Goal: Task Accomplishment & Management: Complete application form

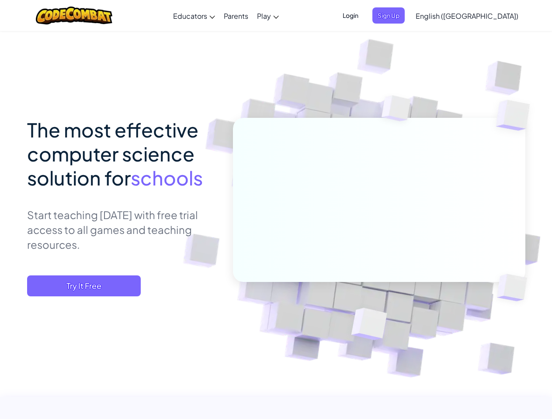
click at [364, 15] on span "Login" at bounding box center [350, 15] width 26 height 16
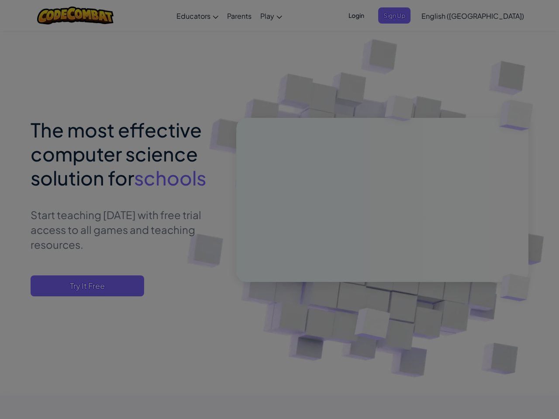
click at [0, 0] on input "Email or Username :" at bounding box center [0, 0] width 0 height 0
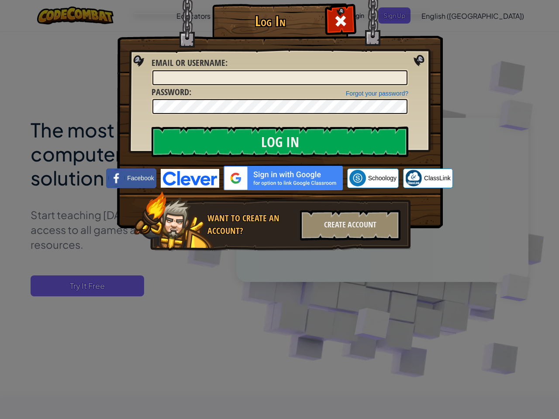
click at [442, 15] on div "Log In Unknown Error Email or Username : Forgot your password? Password : Log I…" at bounding box center [279, 209] width 559 height 419
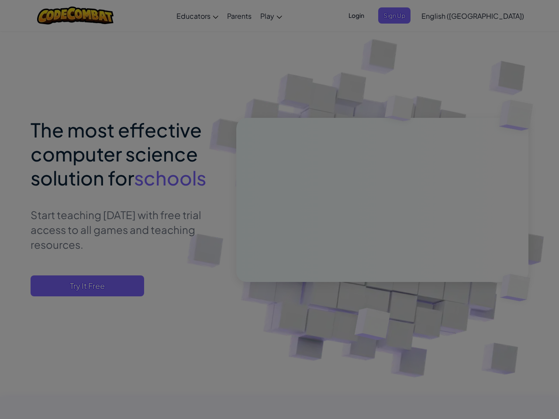
click at [442, 15] on div "Log In Unknown Error Email or Username : Forgot your password? Password : Log I…" at bounding box center [279, 209] width 559 height 419
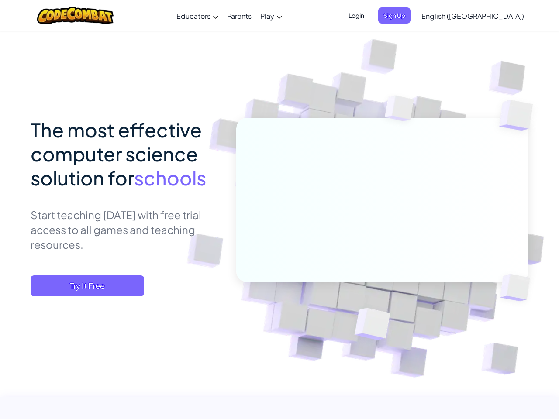
click at [488, 16] on div at bounding box center [279, 209] width 559 height 419
click at [84, 286] on span "Try It Free" at bounding box center [88, 286] width 114 height 21
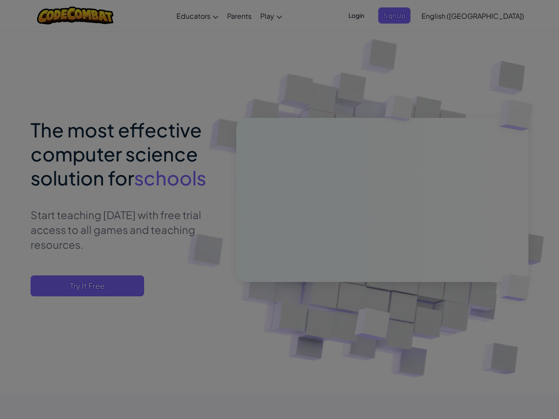
click at [84, 286] on div at bounding box center [279, 209] width 559 height 419
